Goal: Transaction & Acquisition: Purchase product/service

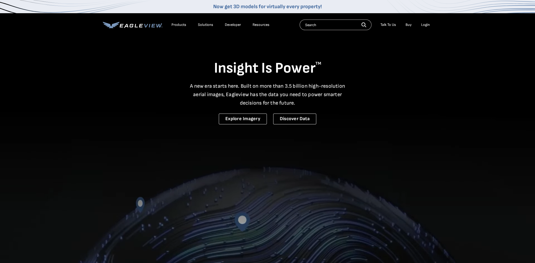
click at [424, 25] on div "Login" at bounding box center [425, 24] width 9 height 5
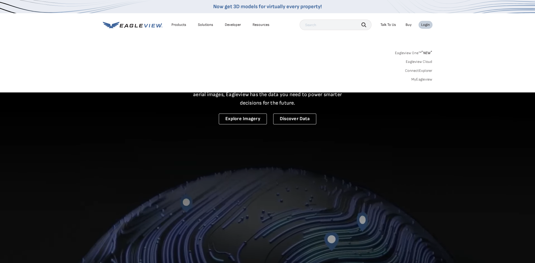
click at [423, 81] on link "MyEagleview" at bounding box center [422, 79] width 21 height 5
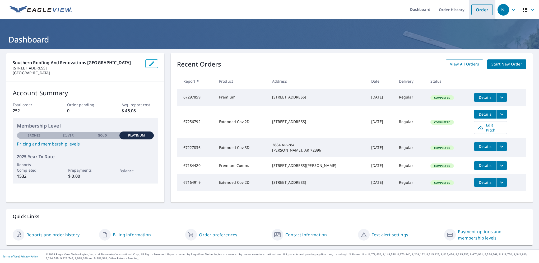
click at [488, 10] on link "Order" at bounding box center [482, 9] width 21 height 11
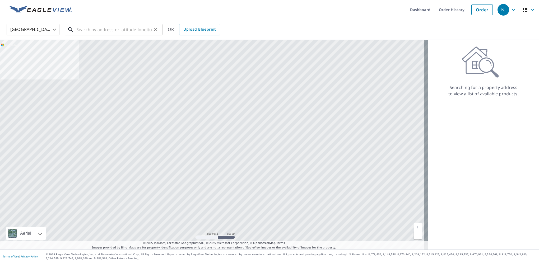
click at [102, 31] on input "text" at bounding box center [113, 29] width 75 height 15
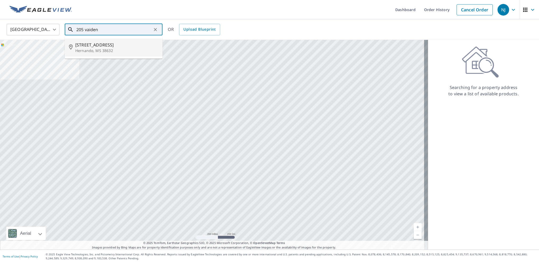
click at [89, 49] on p "Hernando, MS 38632" at bounding box center [116, 50] width 83 height 5
type input "[STREET_ADDRESS][PERSON_NAME]"
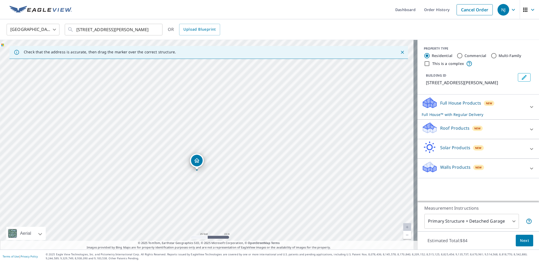
drag, startPoint x: 218, startPoint y: 111, endPoint x: 228, endPoint y: 160, distance: 49.5
click at [228, 160] on div "[STREET_ADDRESS][PERSON_NAME]" at bounding box center [209, 145] width 418 height 210
click at [457, 54] on input "Commercial" at bounding box center [460, 56] width 6 height 6
radio input "true"
type input "4"
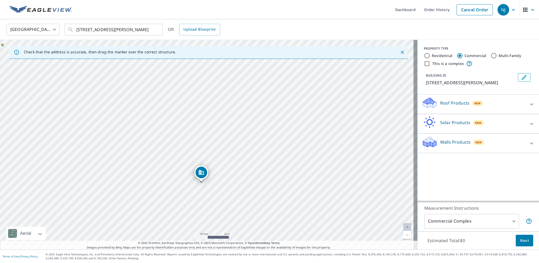
drag, startPoint x: 224, startPoint y: 106, endPoint x: 218, endPoint y: 144, distance: 38.5
click at [218, 144] on div "[STREET_ADDRESS][PERSON_NAME]" at bounding box center [209, 145] width 418 height 210
drag, startPoint x: 201, startPoint y: 173, endPoint x: 204, endPoint y: 121, distance: 52.4
click at [529, 101] on icon at bounding box center [532, 104] width 6 height 6
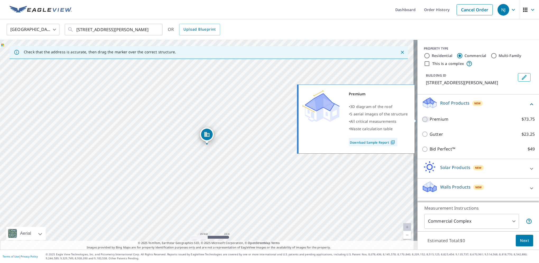
click at [422, 118] on input "Premium $73.75" at bounding box center [426, 119] width 8 height 6
checkbox input "true"
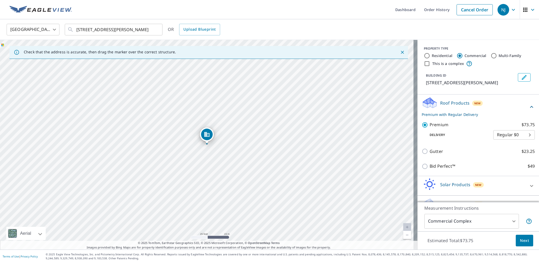
scroll to position [13, 0]
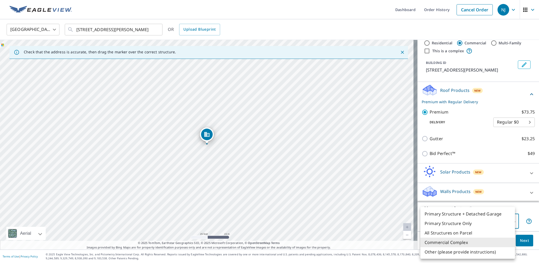
click at [510, 221] on body "NJ [GEOGRAPHIC_DATA] Dashboard Order History Cancel Order NJ [GEOGRAPHIC_DATA] …" at bounding box center [269, 131] width 539 height 263
click at [465, 235] on li "All Structures on Parcel" at bounding box center [468, 233] width 95 height 10
type input "3"
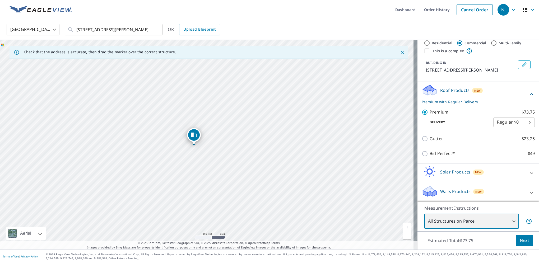
drag, startPoint x: 207, startPoint y: 193, endPoint x: 208, endPoint y: 157, distance: 36.8
click at [208, 157] on div "[STREET_ADDRESS][PERSON_NAME]" at bounding box center [209, 145] width 418 height 210
click at [520, 241] on span "Next" at bounding box center [524, 241] width 9 height 7
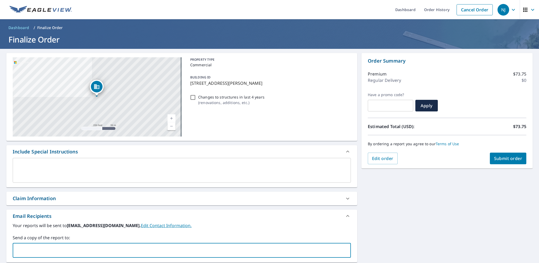
click at [35, 255] on input "text" at bounding box center [178, 251] width 326 height 10
type input "[EMAIL_ADDRESS][DOMAIN_NAME]"
click at [496, 158] on span "Submit order" at bounding box center [508, 159] width 28 height 6
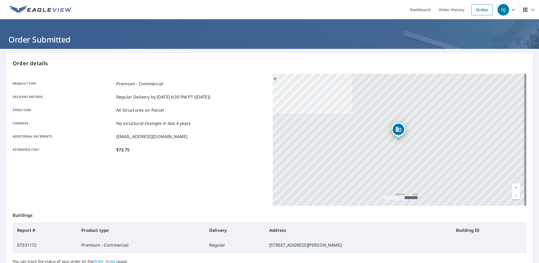
scroll to position [48, 0]
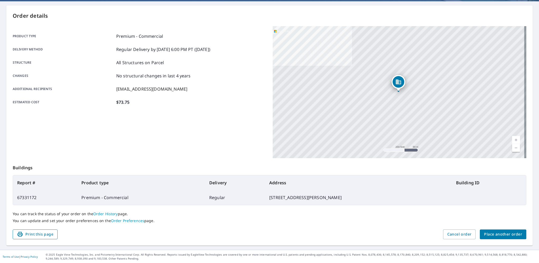
click at [27, 235] on span "Print this page" at bounding box center [35, 234] width 36 height 7
